Goal: Complete application form

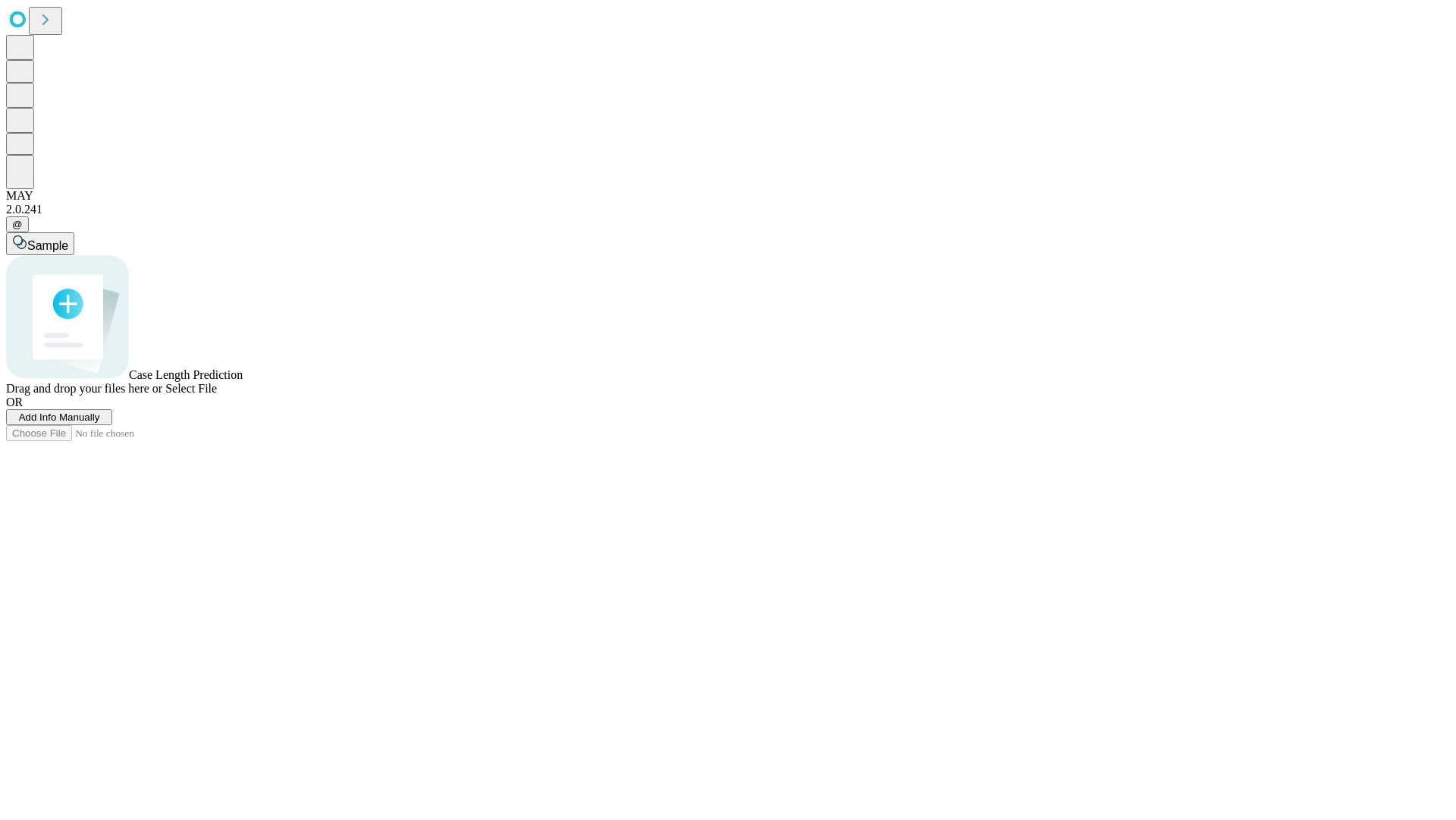
click at [100, 423] on span "Add Info Manually" at bounding box center [60, 416] width 81 height 11
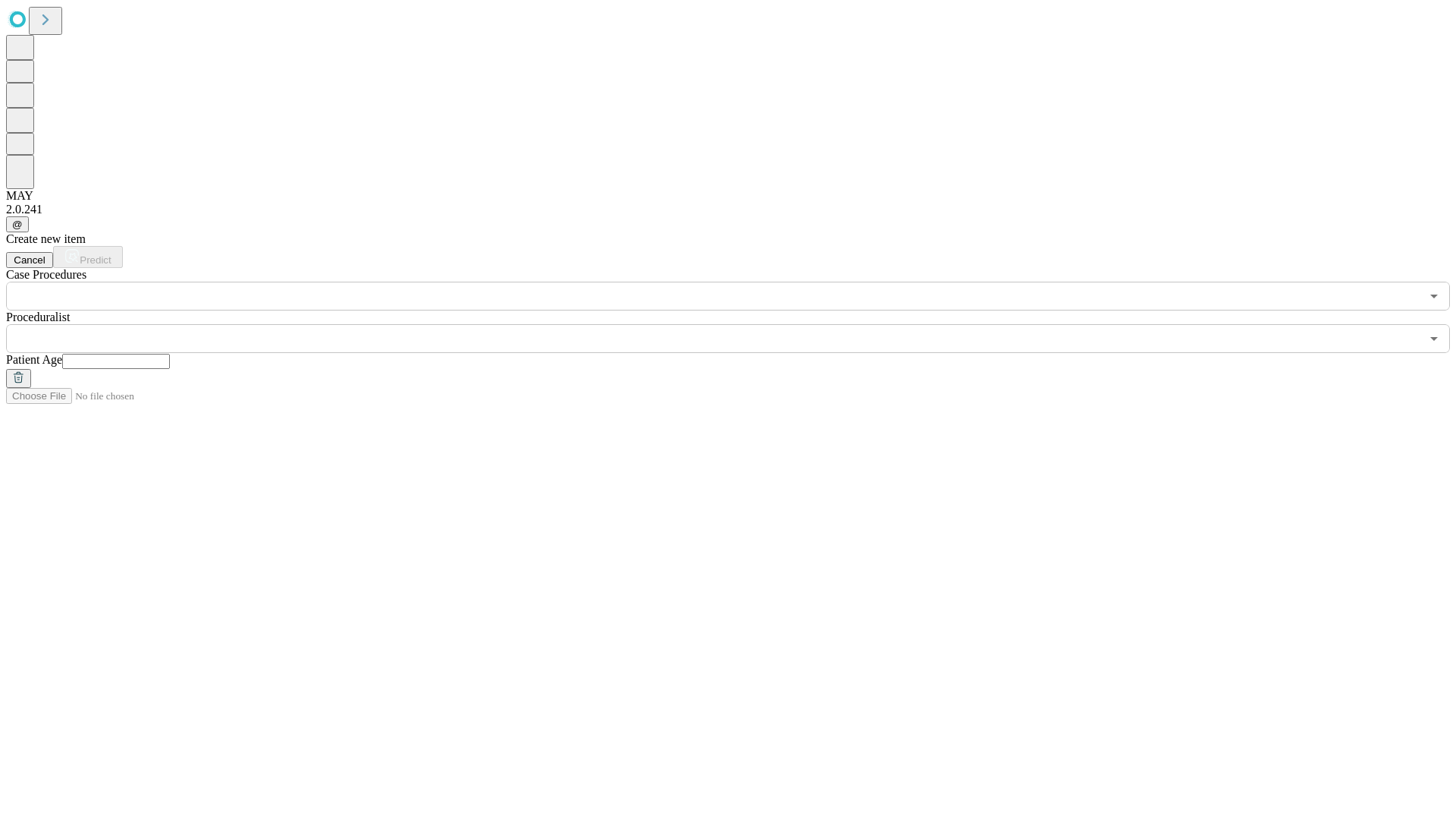
click at [169, 354] on input "text" at bounding box center [116, 361] width 108 height 15
type input "**"
click at [739, 324] on input "text" at bounding box center [714, 338] width 1415 height 29
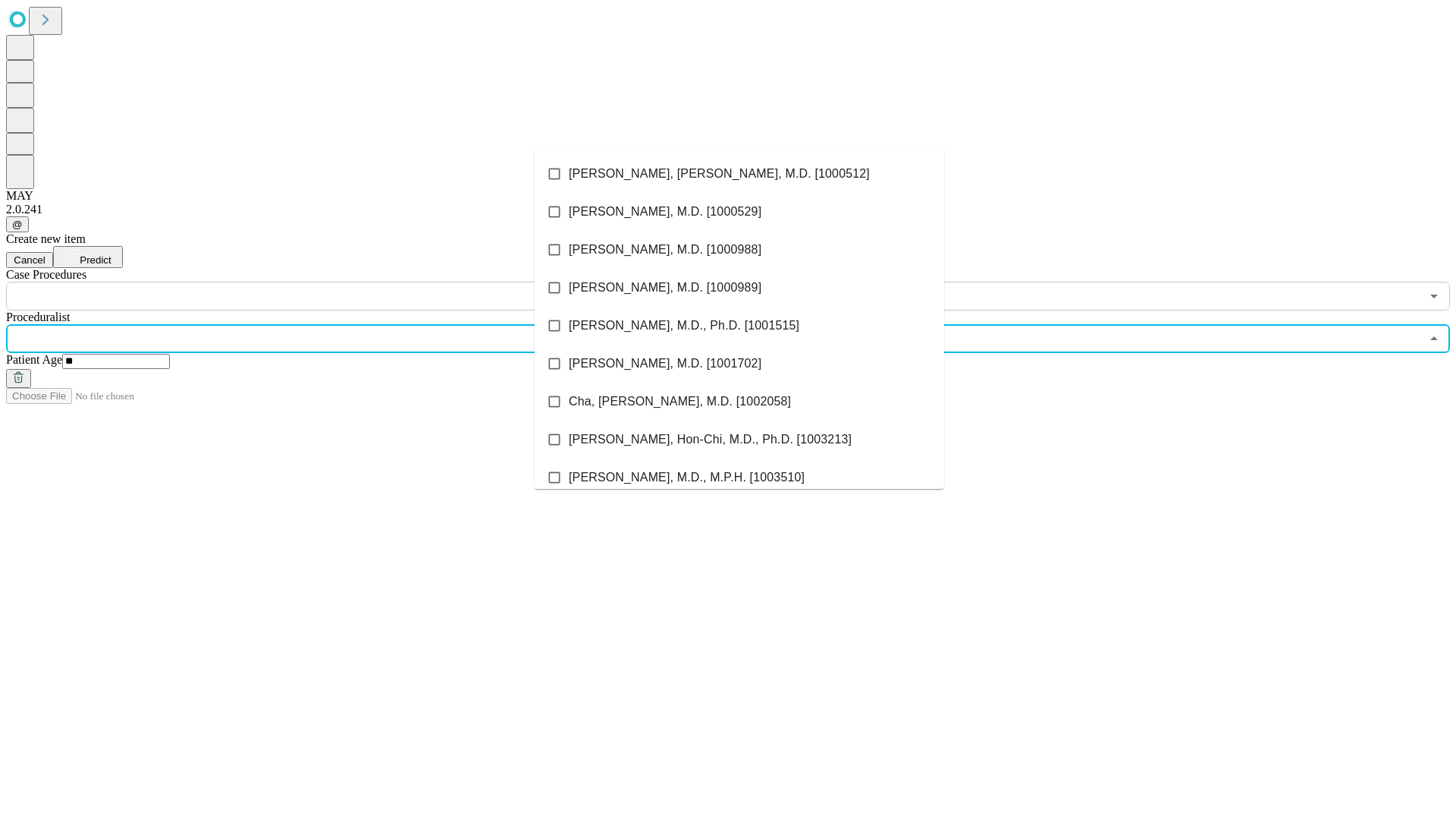
click at [740, 174] on li "[PERSON_NAME], [PERSON_NAME], M.D. [1000512]" at bounding box center [740, 173] width 410 height 38
click at [319, 282] on input "text" at bounding box center [714, 296] width 1415 height 29
